Goal: Browse casually: Explore the website without a specific task or goal

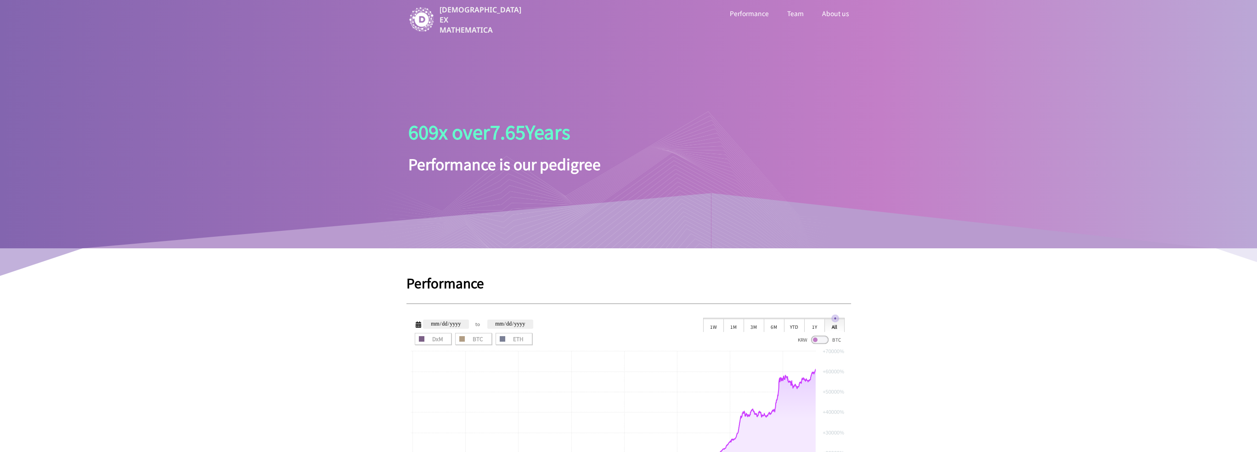
click at [325, 101] on div "[DEMOGRAPHIC_DATA] EX MATHEMATICA Performance Team About us 609 x over 7.65 Yea…" at bounding box center [628, 124] width 1257 height 248
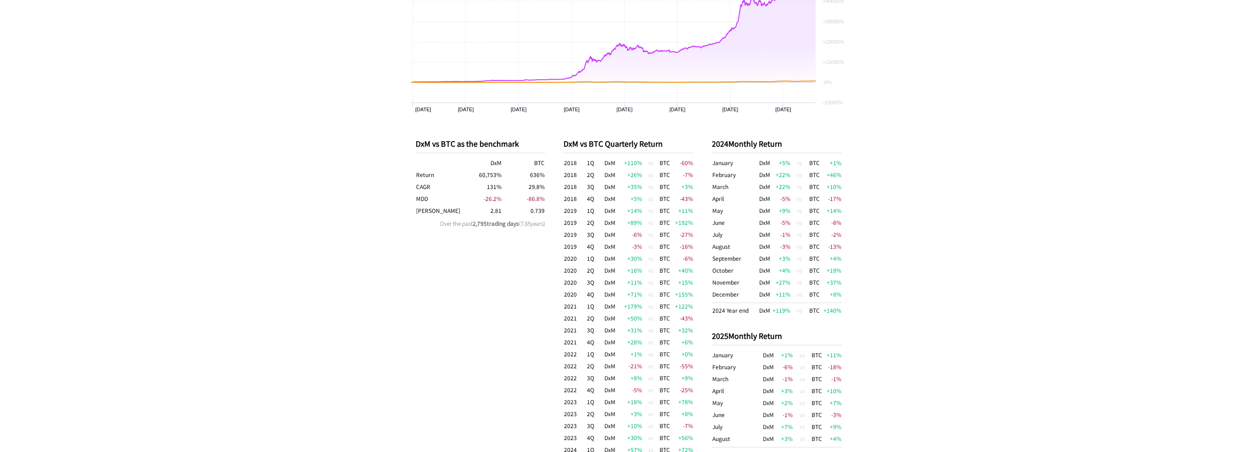
scroll to position [505, 0]
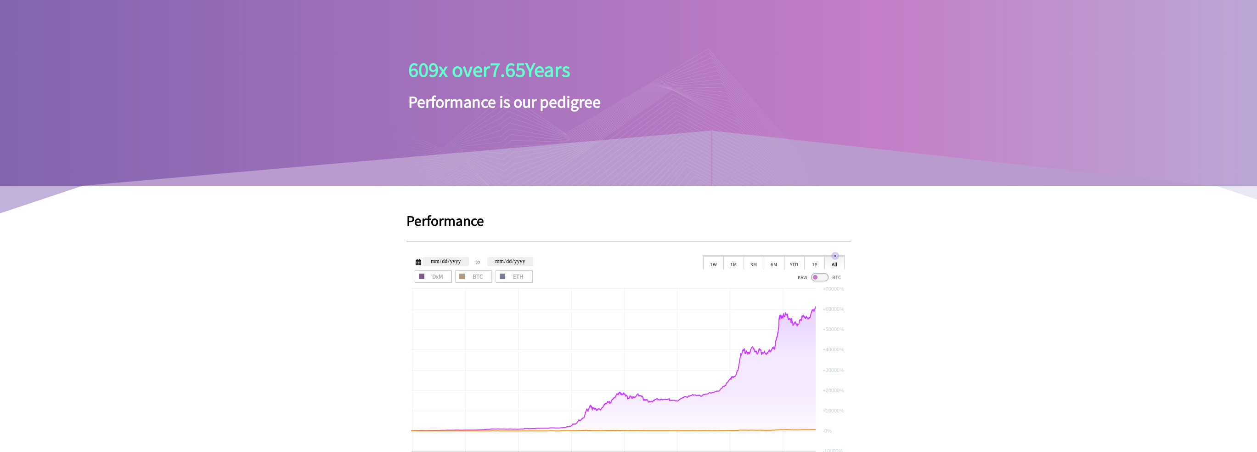
scroll to position [138, 0]
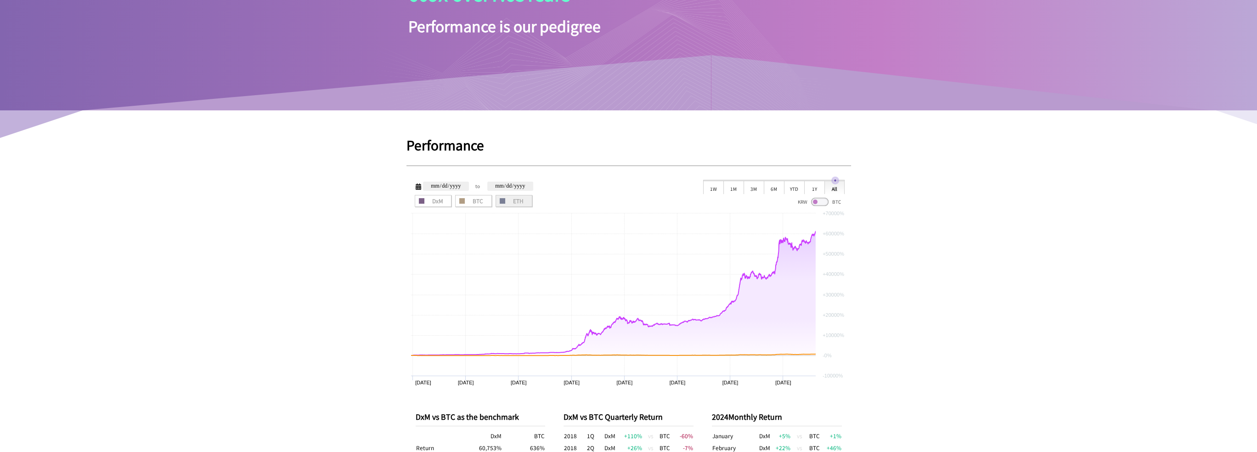
click at [529, 204] on label "ETH" at bounding box center [514, 201] width 37 height 12
click at [525, 201] on span "ETH" at bounding box center [514, 201] width 30 height 6
click at [429, 195] on label "DxM" at bounding box center [433, 201] width 37 height 12
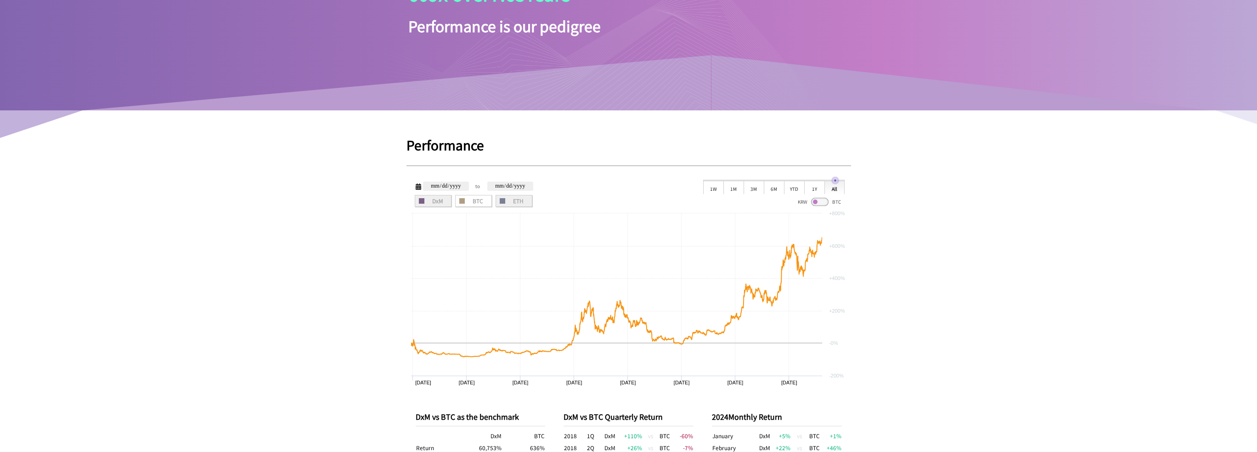
click at [511, 201] on span "ETH" at bounding box center [514, 201] width 30 height 6
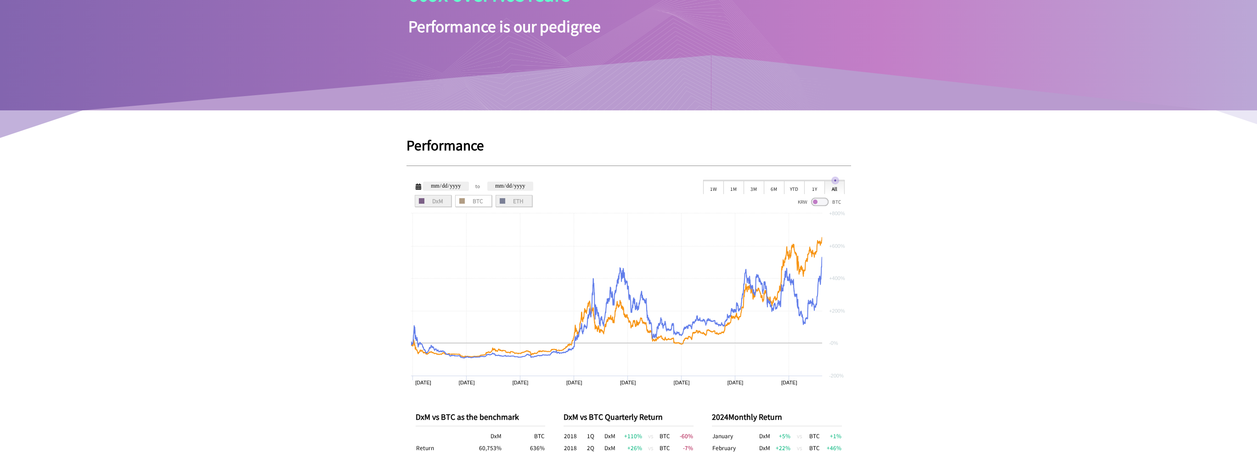
click at [511, 201] on span "ETH" at bounding box center [514, 201] width 30 height 6
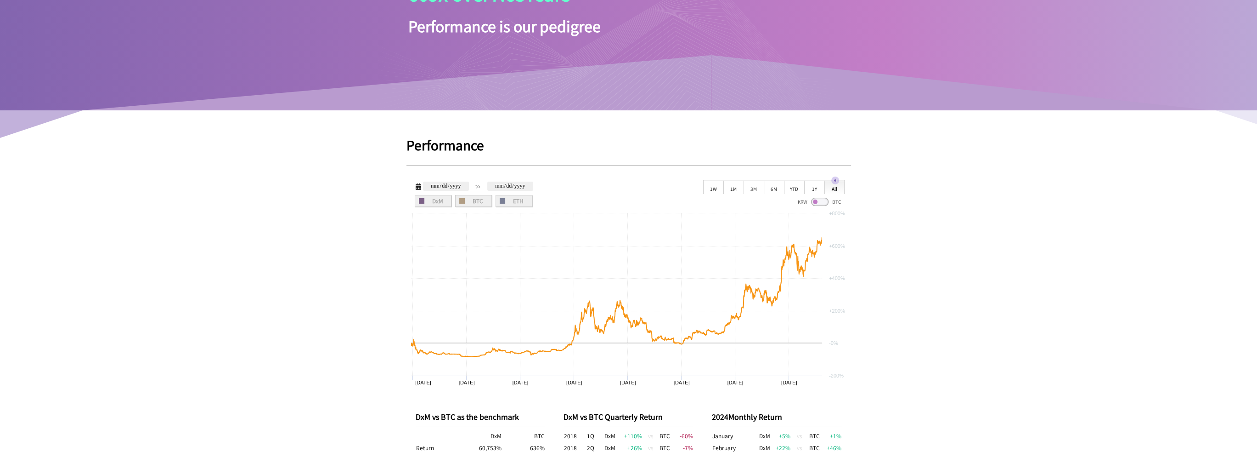
click at [488, 202] on label "BTC" at bounding box center [473, 201] width 37 height 12
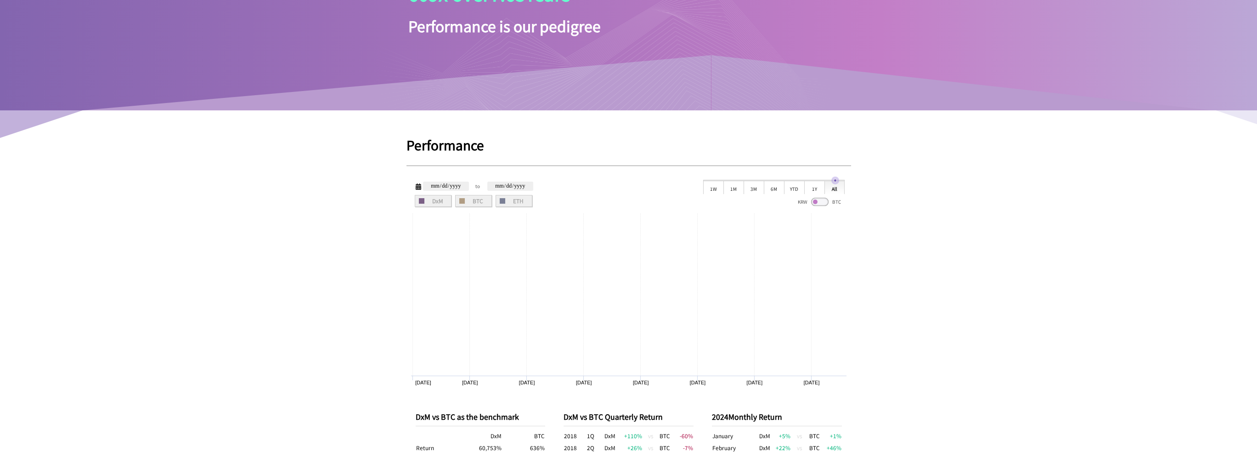
click at [444, 202] on span "DxM" at bounding box center [433, 201] width 30 height 6
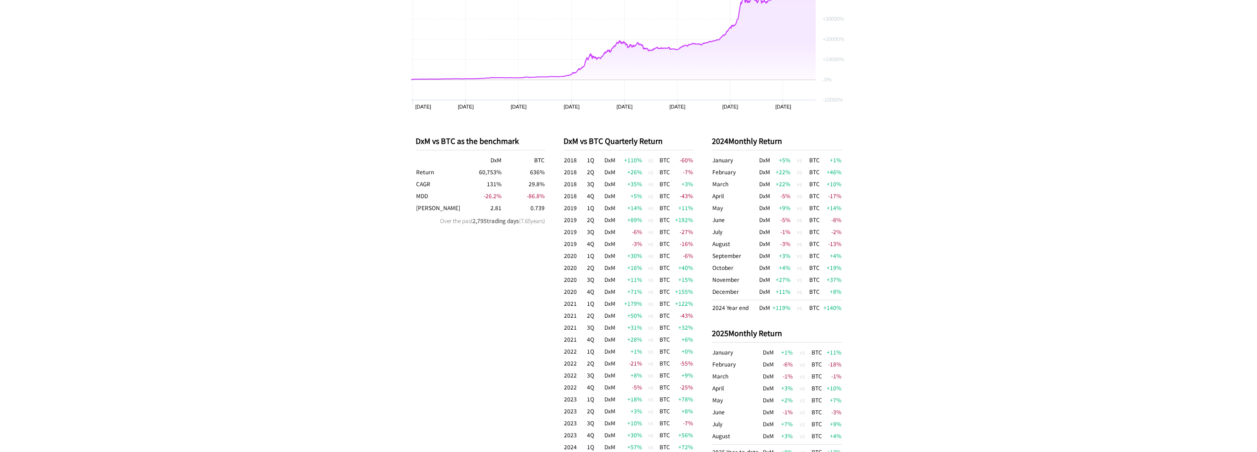
scroll to position [184, 0]
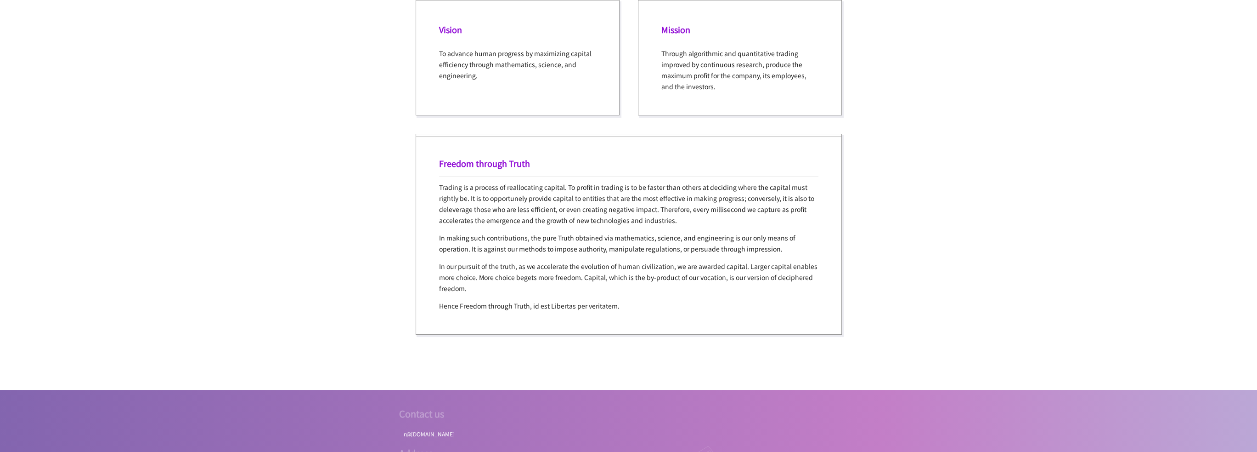
scroll to position [1788, 0]
